Goal: Task Accomplishment & Management: Use online tool/utility

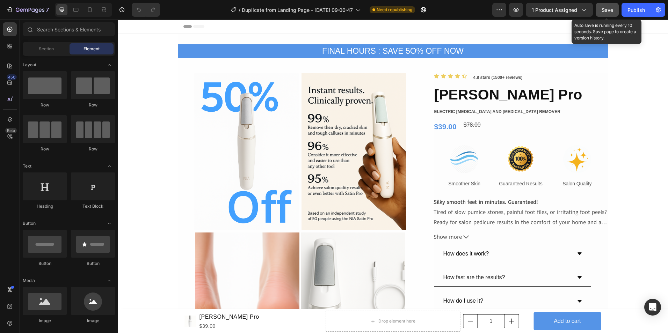
click at [611, 14] on button "Save" at bounding box center [607, 10] width 23 height 14
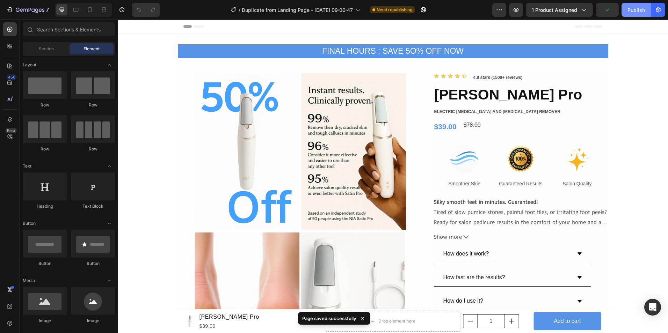
click at [638, 10] on div "Publish" at bounding box center [636, 9] width 17 height 7
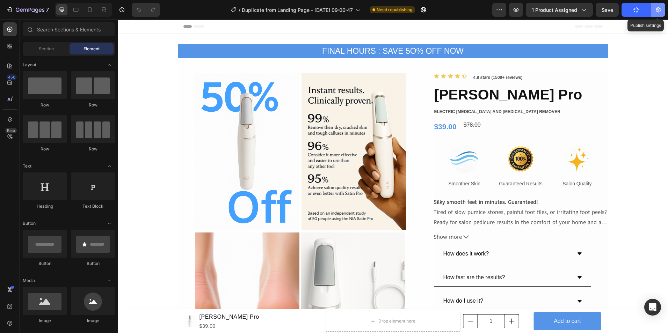
click at [660, 10] on icon "button" at bounding box center [658, 9] width 7 height 7
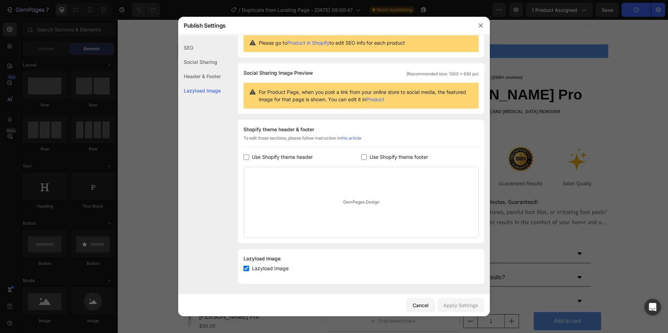
scroll to position [24, 0]
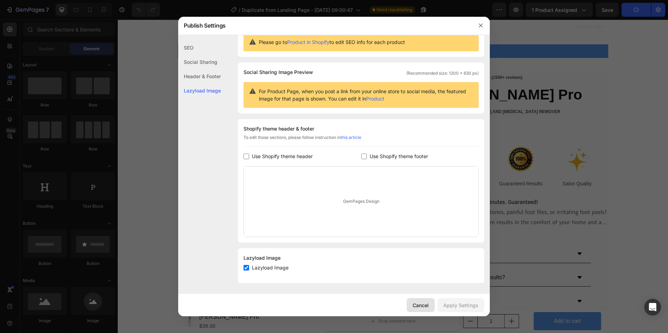
click at [416, 307] on div "Cancel" at bounding box center [421, 305] width 16 height 7
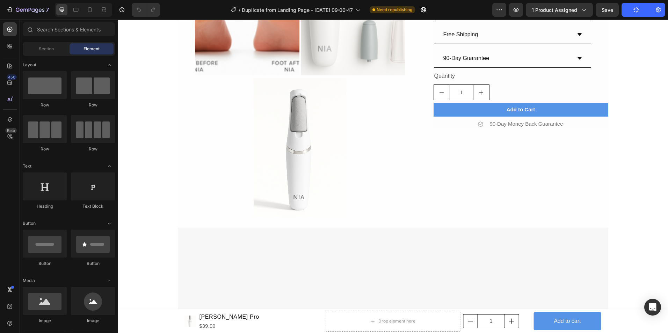
scroll to position [314, 0]
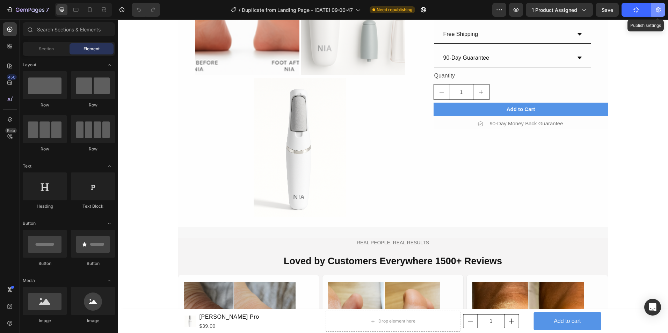
click at [659, 7] on icon "button" at bounding box center [658, 9] width 7 height 7
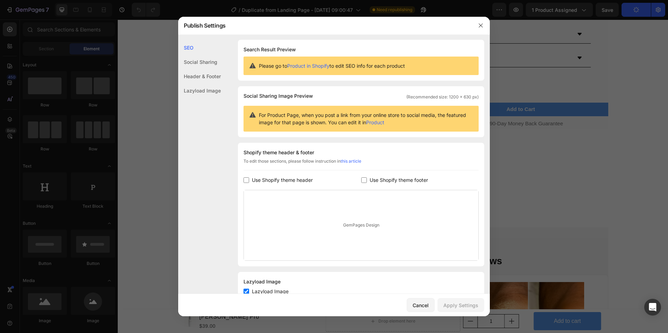
scroll to position [0, 0]
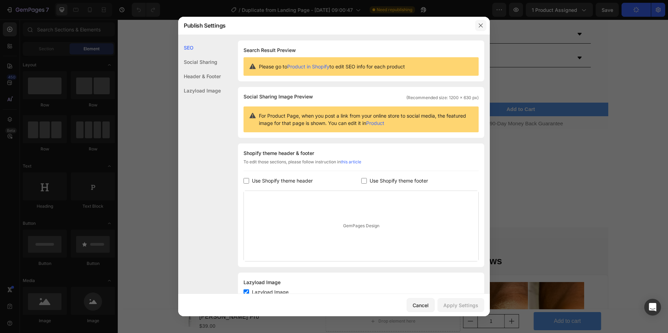
click at [482, 26] on icon "button" at bounding box center [481, 26] width 6 height 6
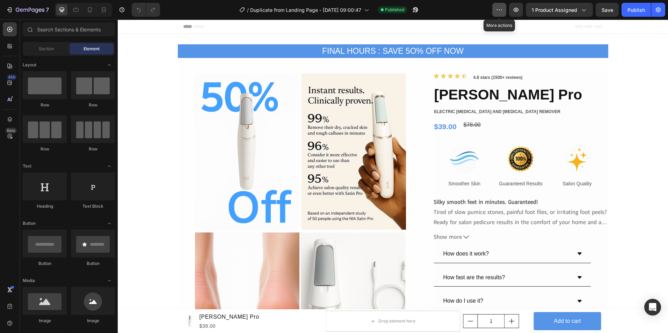
click at [501, 12] on icon "button" at bounding box center [499, 9] width 7 height 7
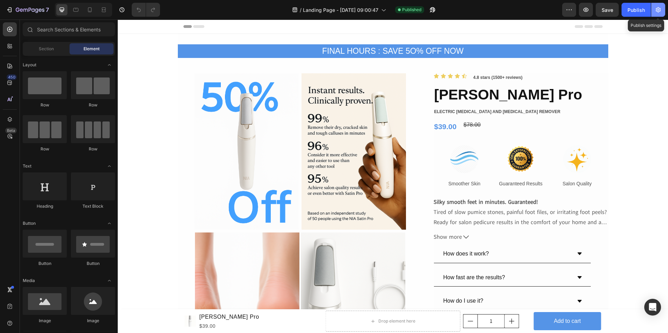
click at [660, 8] on icon "button" at bounding box center [658, 9] width 7 height 7
